Goal: Task Accomplishment & Management: Manage account settings

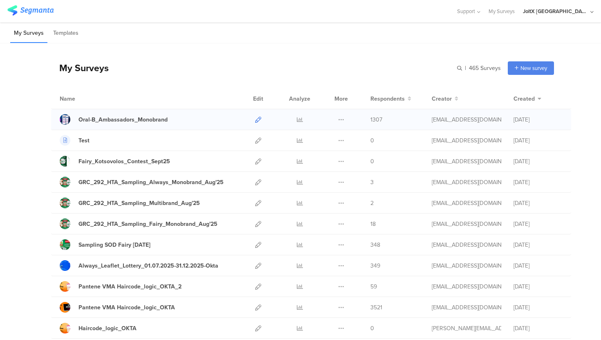
click at [259, 117] on icon at bounding box center [258, 119] width 6 height 6
click at [258, 164] on link at bounding box center [258, 161] width 6 height 20
click at [34, 11] on img at bounding box center [30, 10] width 46 height 10
click at [40, 14] on img at bounding box center [30, 10] width 46 height 10
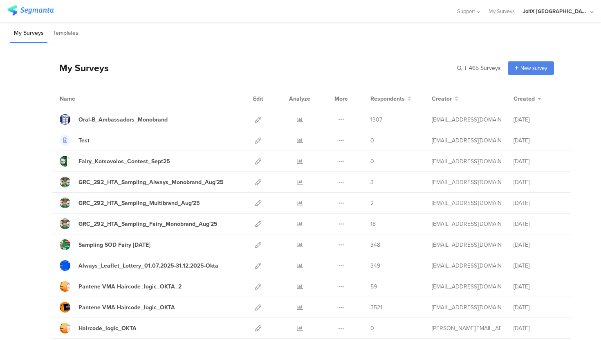
click at [40, 14] on img at bounding box center [30, 10] width 46 height 10
click at [40, 13] on img at bounding box center [30, 10] width 46 height 10
